Goal: Check status: Check status

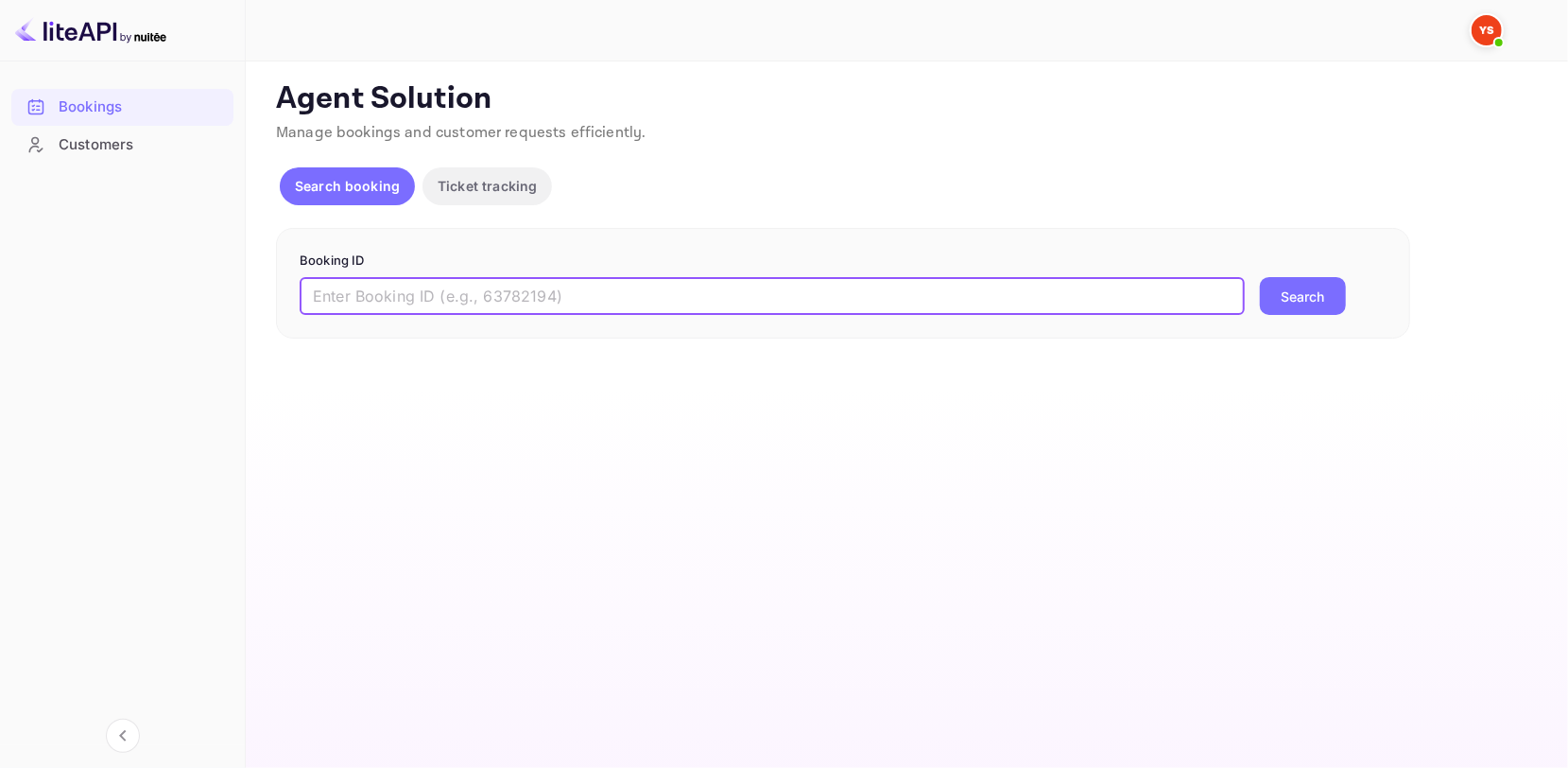
click at [437, 297] on input "text" at bounding box center [771, 296] width 945 height 38
paste input "9768111"
type input "9768111"
click at [1301, 285] on button "Search" at bounding box center [1302, 296] width 86 height 38
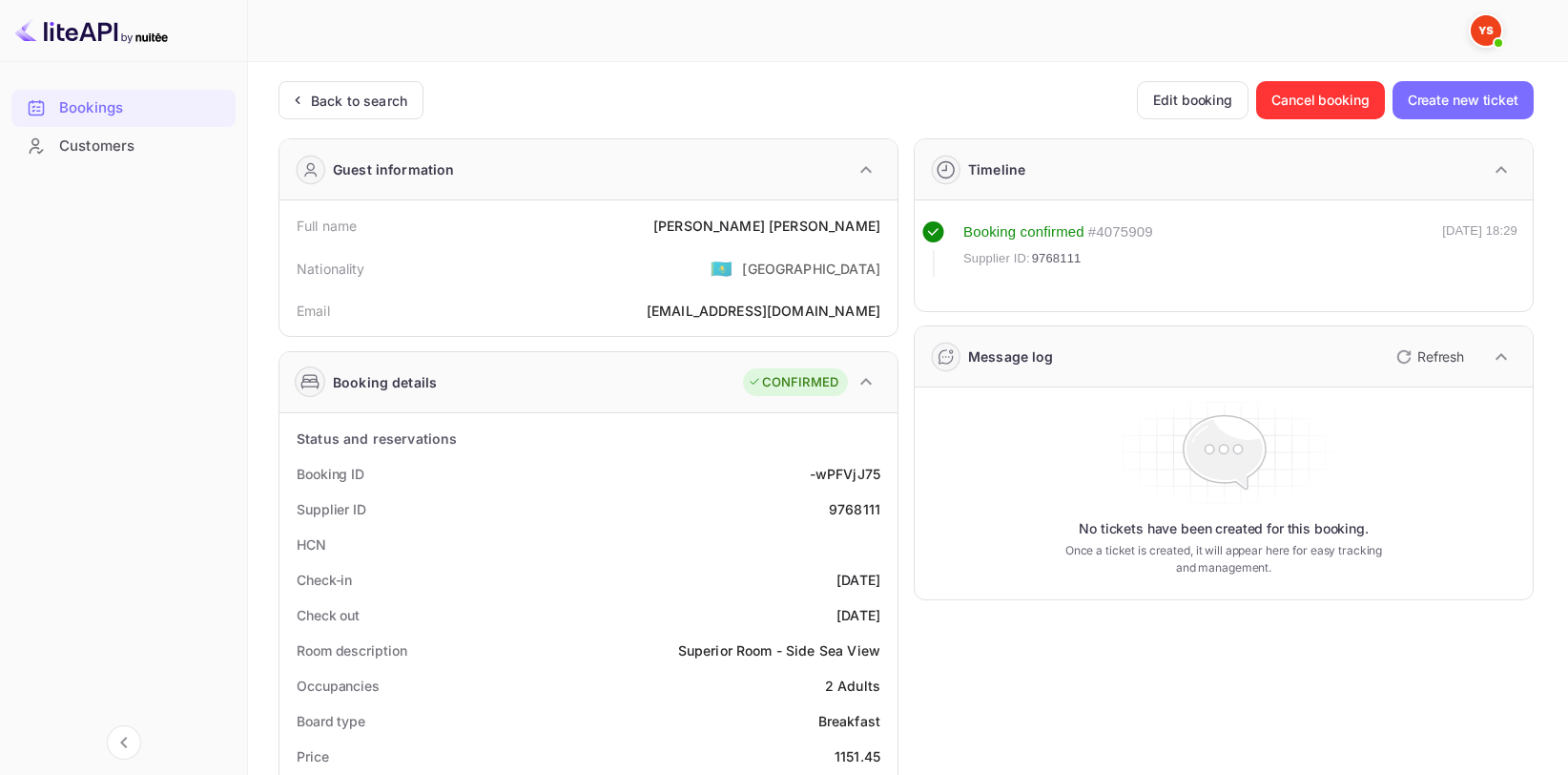
click at [857, 505] on div "9768111" at bounding box center [854, 509] width 52 height 20
copy div "9768111"
click at [854, 221] on div "[PERSON_NAME]" at bounding box center [767, 225] width 227 height 20
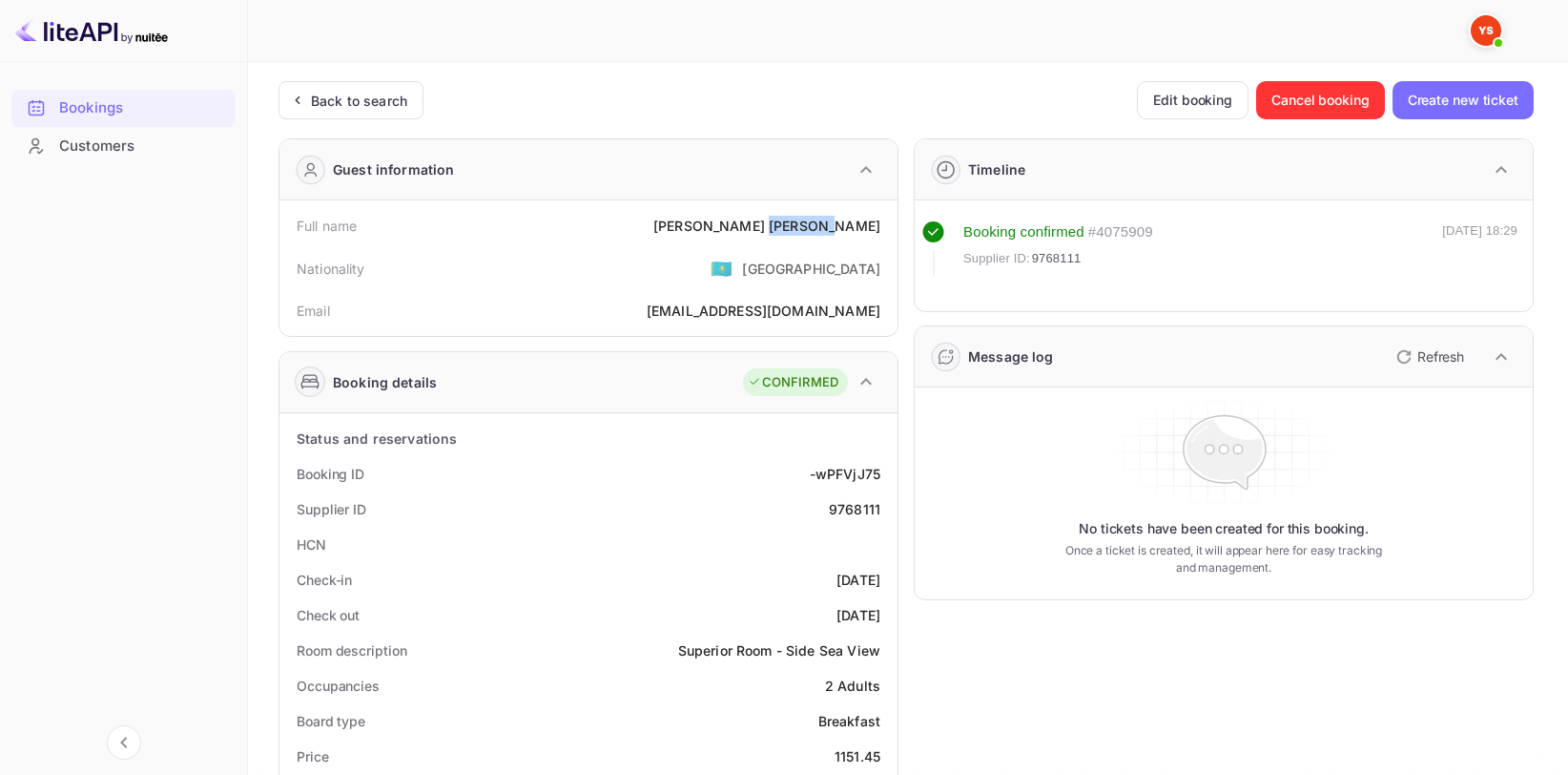
click at [854, 221] on div "[PERSON_NAME]" at bounding box center [767, 225] width 227 height 20
copy div "[PERSON_NAME]"
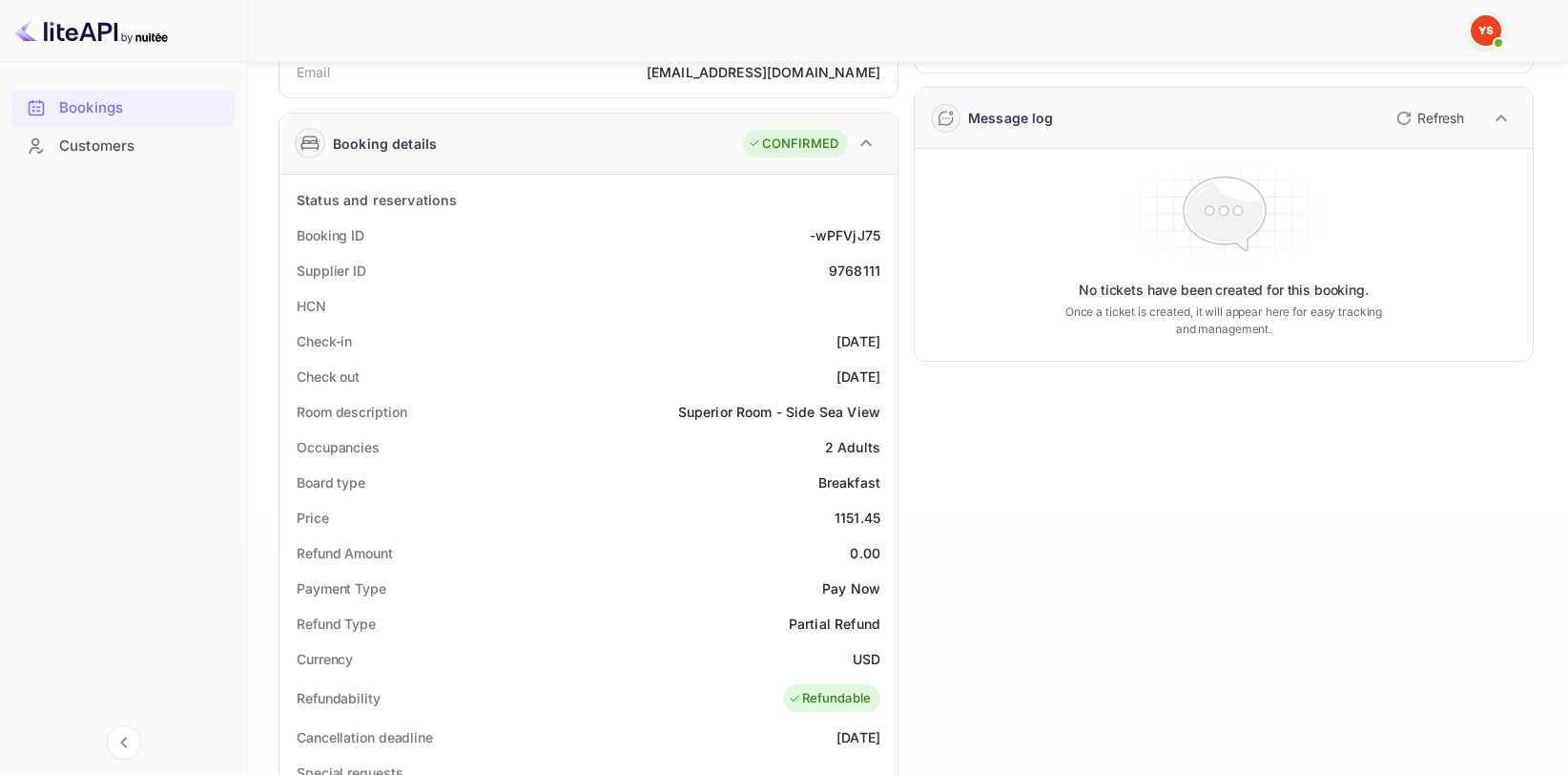
scroll to position [287, 0]
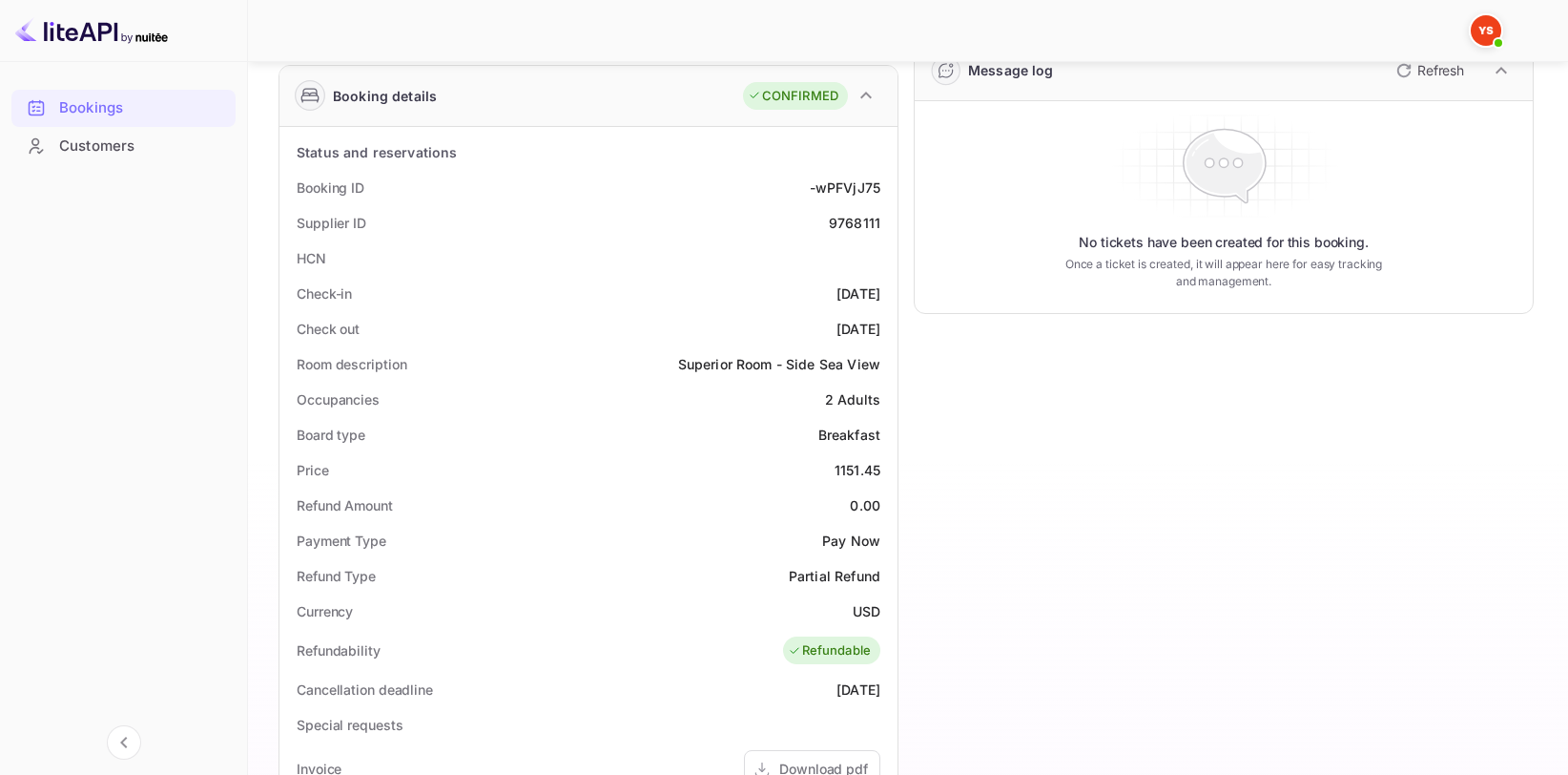
click at [853, 470] on div "1151.45" at bounding box center [857, 470] width 46 height 20
copy div "1151.45"
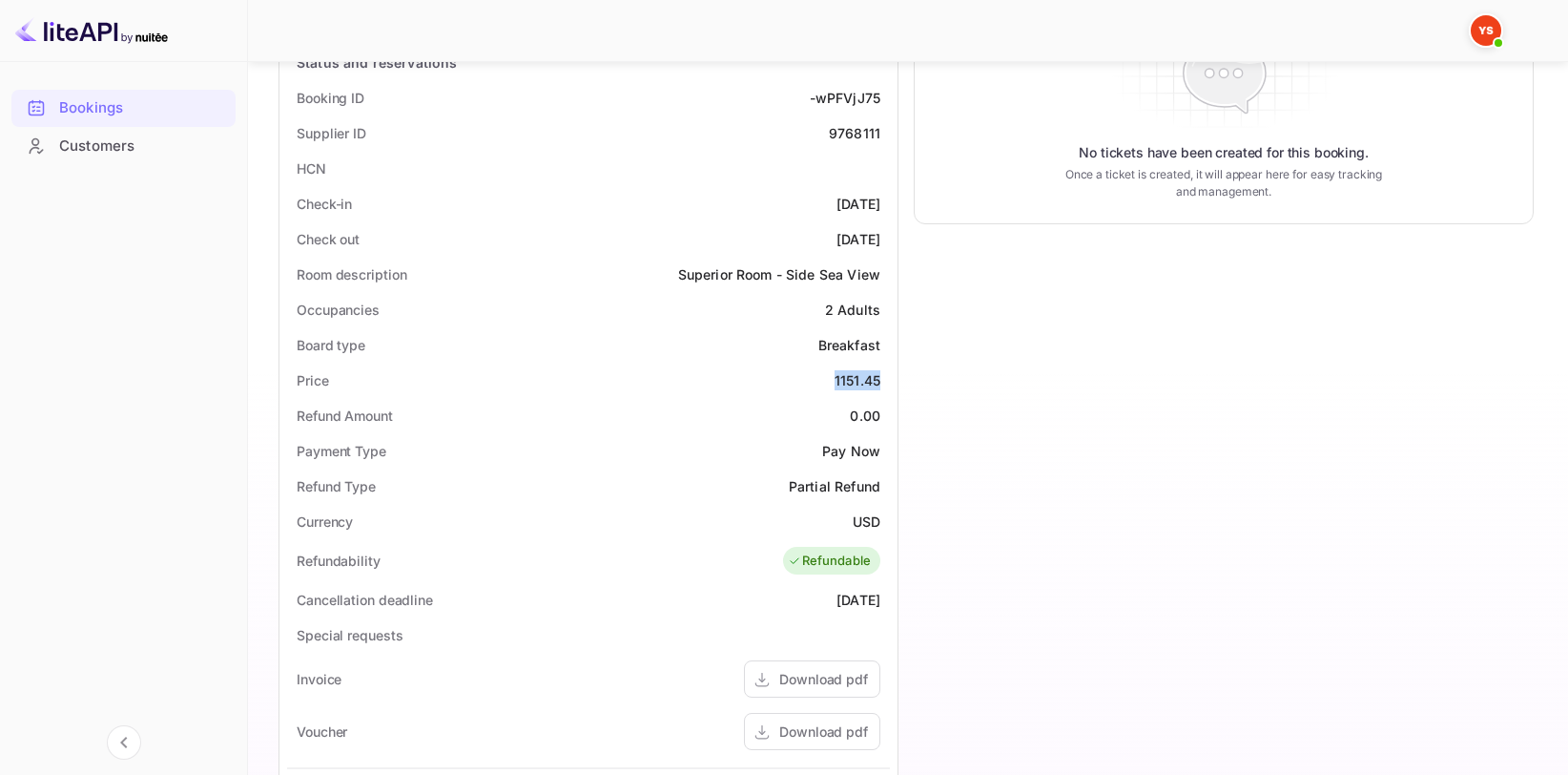
scroll to position [382, 0]
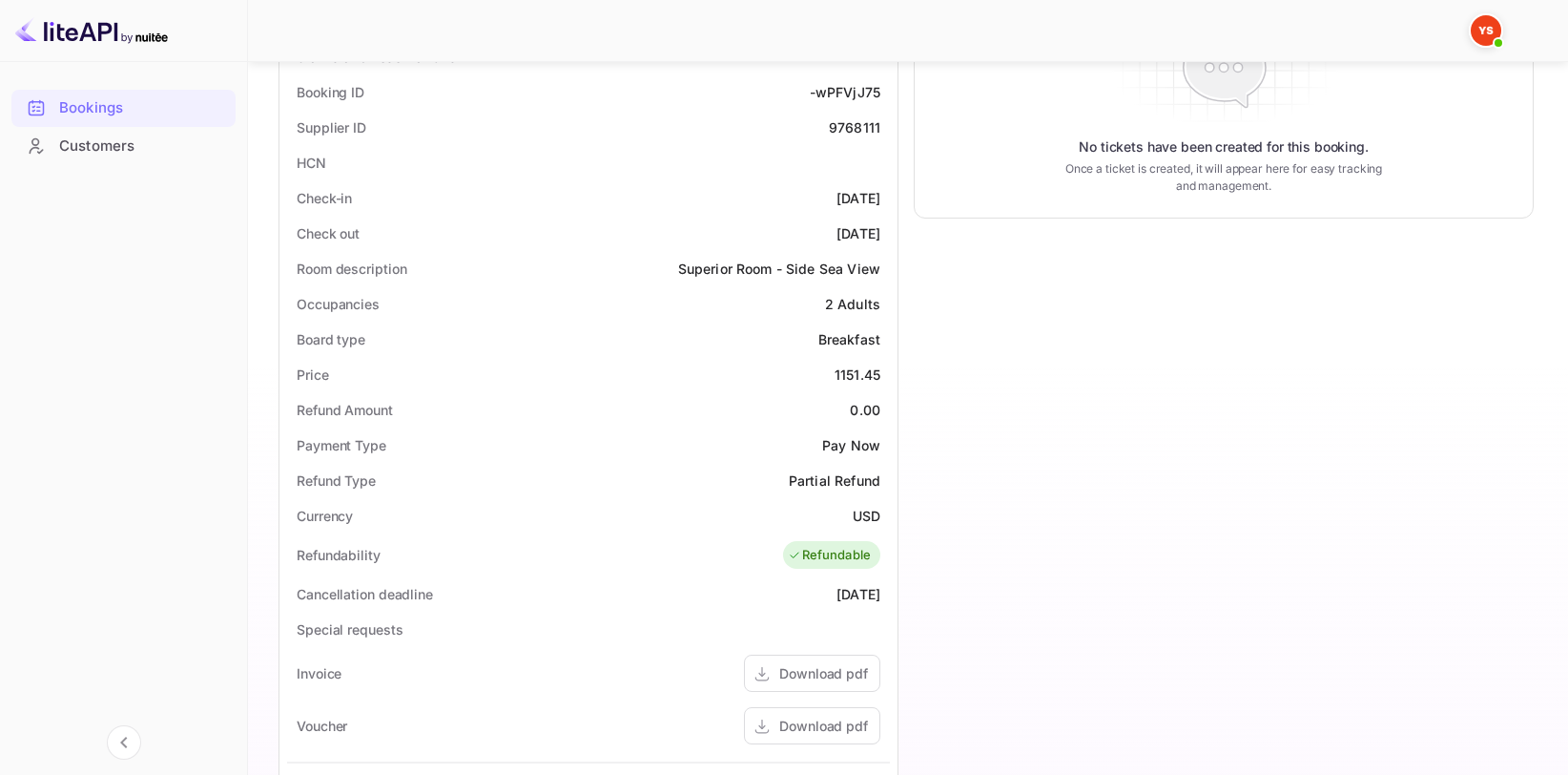
click at [869, 506] on div "USD" at bounding box center [867, 516] width 27 height 20
copy div "USD"
